Goal: Information Seeking & Learning: Learn about a topic

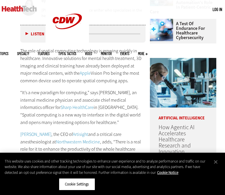
scroll to position [239, 0]
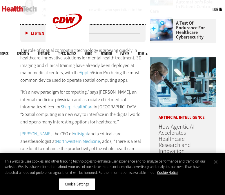
click at [214, 163] on button "Close" at bounding box center [216, 162] width 13 height 13
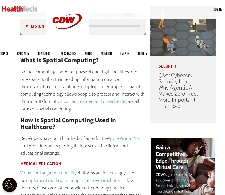
scroll to position [419, 0]
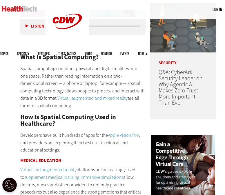
click at [57, 98] on link "Virtual, augmented and mixed reality" at bounding box center [92, 98] width 70 height 6
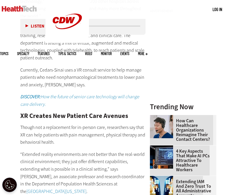
scroll to position [574, 0]
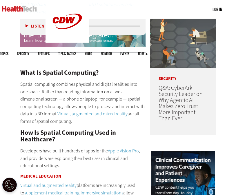
scroll to position [403, 0]
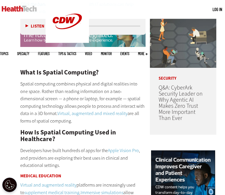
click at [77, 114] on link "Virtual, augmented and mixed reality" at bounding box center [92, 114] width 70 height 6
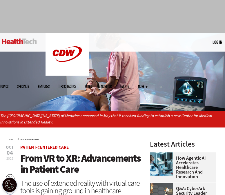
scroll to position [30, 0]
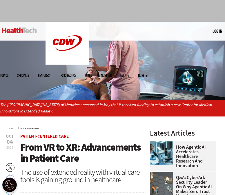
click at [86, 125] on div "Home » Patient-Centered Care" at bounding box center [77, 127] width 137 height 5
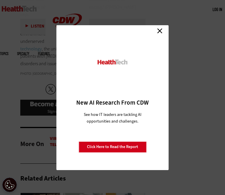
scroll to position [874, 0]
click at [166, 28] on div "Close New AI Research From CDW See how IT leaders are tackling AI opportunities…" at bounding box center [113, 97] width 112 height 145
click at [158, 28] on link "Close" at bounding box center [160, 31] width 9 height 9
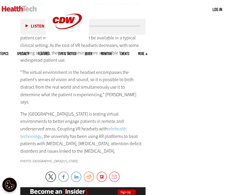
scroll to position [774, 0]
